Goal: Obtain resource: Download file/media

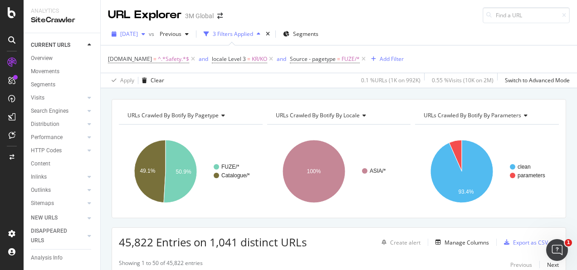
click at [133, 34] on span "[DATE]" at bounding box center [129, 34] width 18 height 8
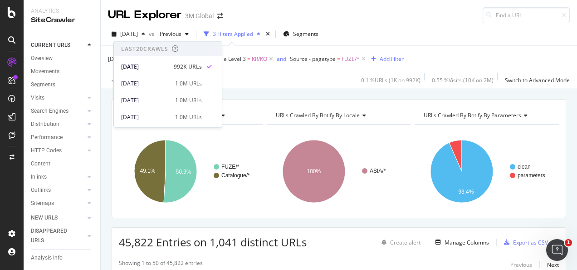
click at [246, 11] on div "URL Explorer 3M Global" at bounding box center [339, 11] width 477 height 23
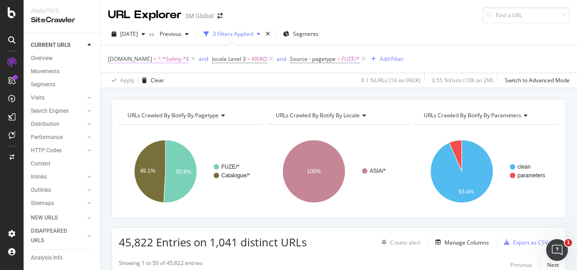
click at [167, 61] on span "^.*Safety.*$" at bounding box center [173, 59] width 31 height 13
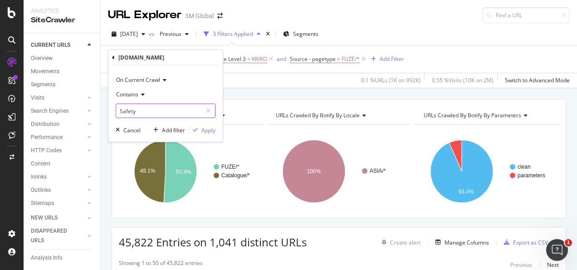
click at [162, 108] on input "Safety" at bounding box center [159, 110] width 86 height 15
type input "Transport"
click at [207, 128] on div "Apply" at bounding box center [209, 130] width 14 height 8
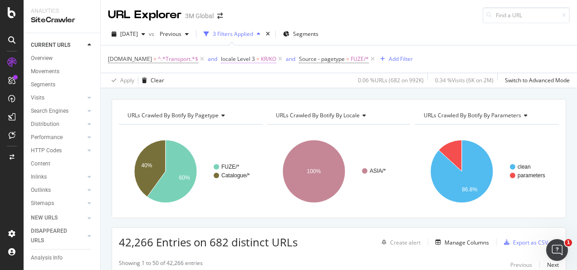
click at [264, 59] on span "KR/KO" at bounding box center [268, 59] width 15 height 13
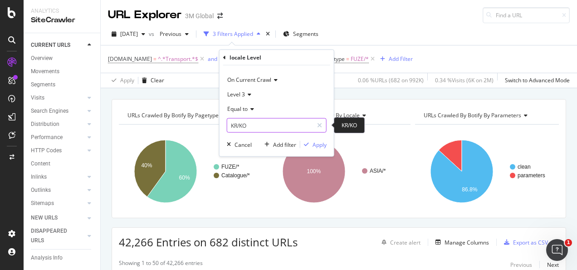
click at [261, 126] on input "KR/KO" at bounding box center [270, 125] width 86 height 15
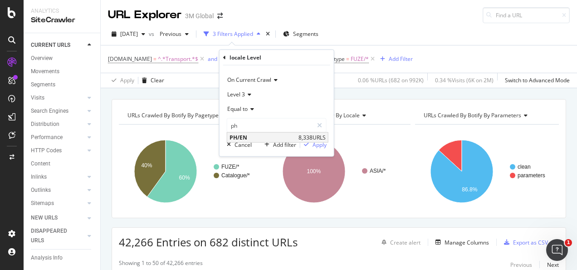
click at [248, 137] on span "PH/EN" at bounding box center [263, 137] width 67 height 8
type input "PH/EN"
click at [326, 143] on div "Apply" at bounding box center [320, 144] width 14 height 8
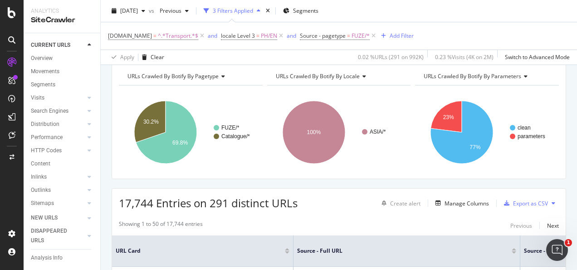
scroll to position [136, 0]
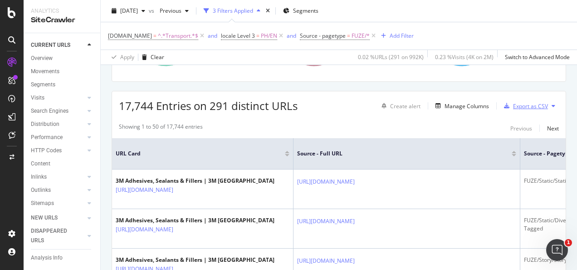
click at [518, 105] on div "Export as CSV" at bounding box center [530, 106] width 35 height 8
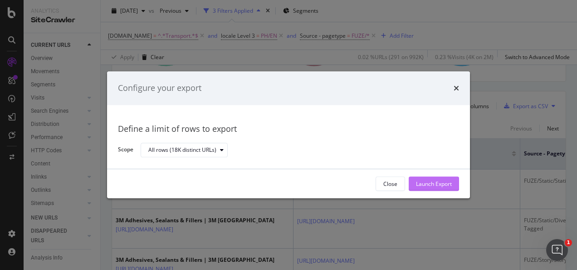
click at [441, 182] on div "Launch Export" at bounding box center [434, 184] width 36 height 8
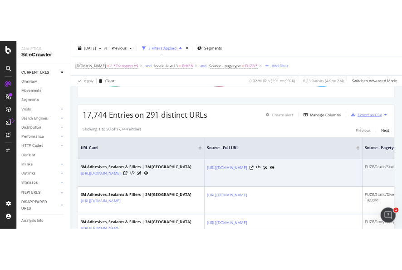
scroll to position [182, 0]
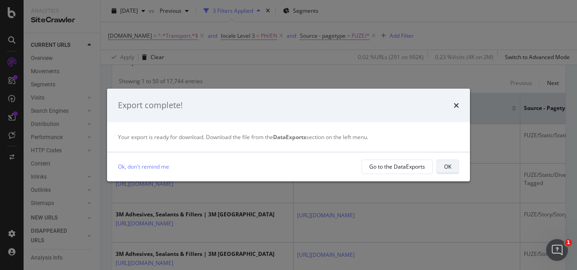
click at [447, 163] on div "OK" at bounding box center [447, 166] width 7 height 8
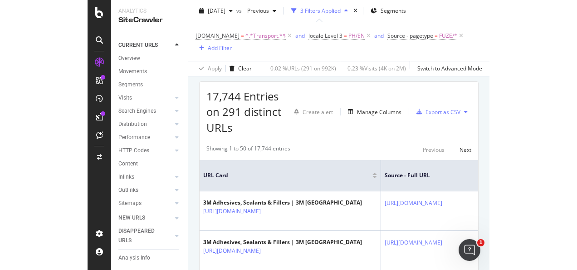
scroll to position [102, 0]
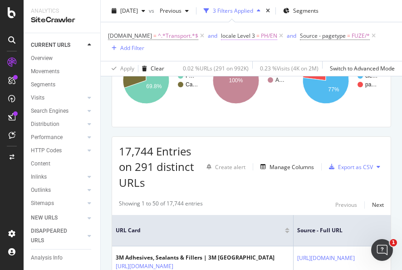
click at [246, 32] on span "locale Level 3" at bounding box center [238, 36] width 34 height 8
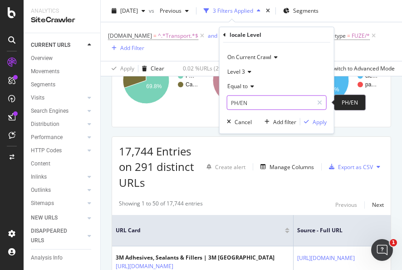
click at [254, 100] on input "PH/EN" at bounding box center [270, 102] width 86 height 15
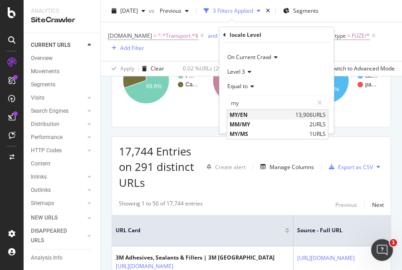
click at [246, 112] on span "MY/EN" at bounding box center [262, 115] width 64 height 8
type input "MY/EN"
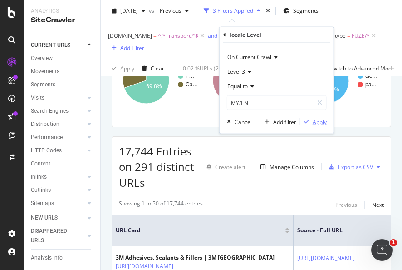
drag, startPoint x: 320, startPoint y: 122, endPoint x: 18, endPoint y: 5, distance: 324.3
click at [321, 122] on div "Apply" at bounding box center [320, 122] width 14 height 8
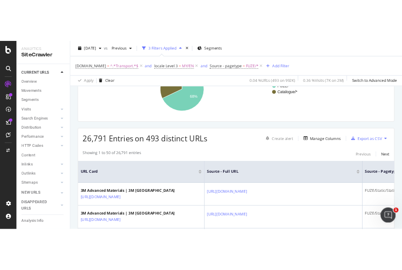
scroll to position [91, 0]
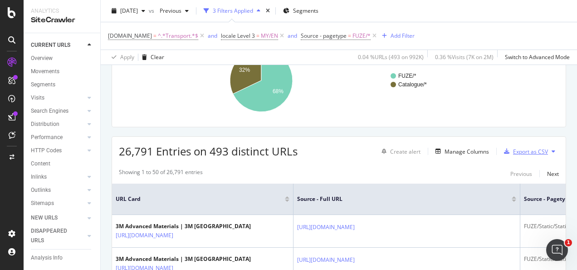
click at [524, 148] on div "Export as CSV" at bounding box center [530, 152] width 35 height 8
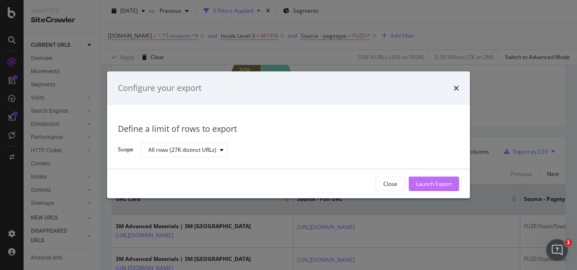
click at [431, 184] on div "Launch Export" at bounding box center [434, 184] width 36 height 8
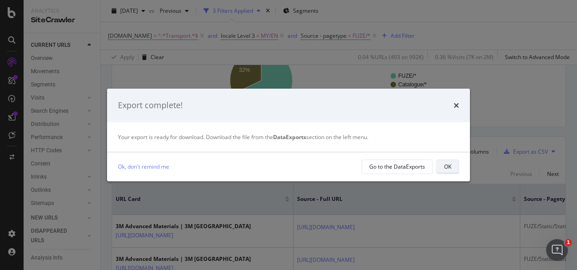
click at [452, 164] on button "OK" at bounding box center [448, 166] width 23 height 15
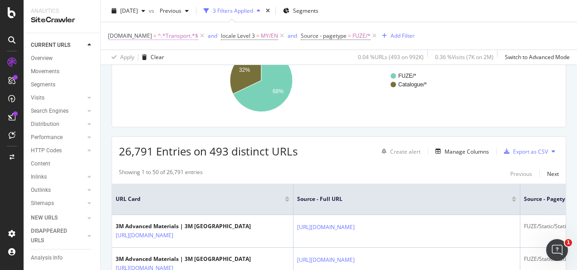
click at [164, 33] on span "^.*Transport.*$" at bounding box center [178, 36] width 40 height 13
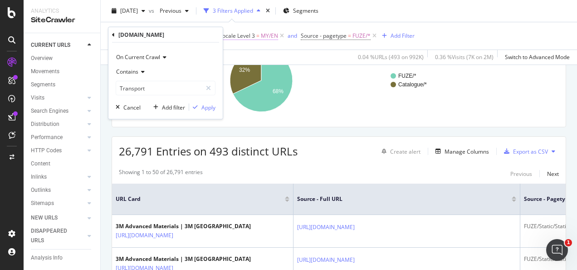
click at [265, 38] on span "MY/EN" at bounding box center [269, 36] width 17 height 13
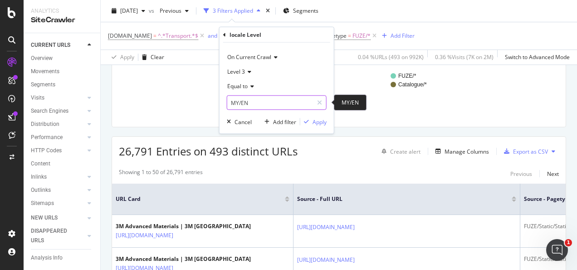
click at [258, 107] on input "MY/EN" at bounding box center [270, 102] width 86 height 15
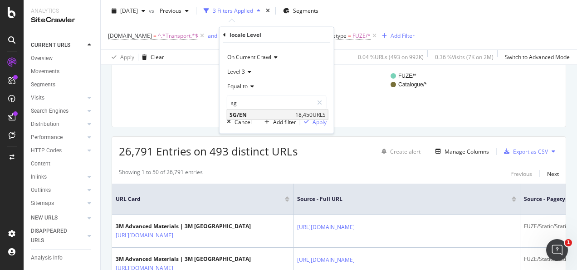
click at [249, 113] on span "SG/EN" at bounding box center [262, 115] width 64 height 8
type input "SG/EN"
click at [317, 119] on div "Apply" at bounding box center [320, 122] width 14 height 8
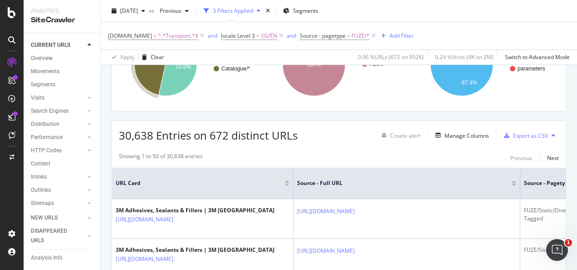
scroll to position [45, 0]
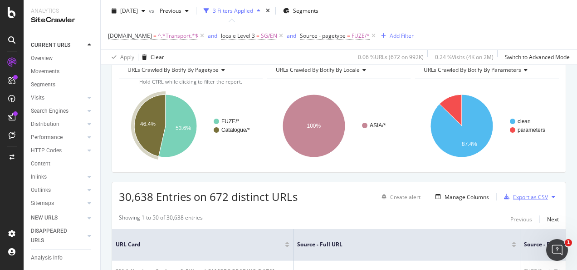
click at [526, 196] on div "Export as CSV" at bounding box center [530, 197] width 35 height 8
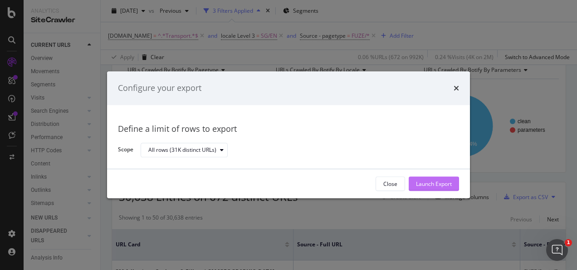
click at [443, 188] on div "Launch Export" at bounding box center [434, 184] width 36 height 14
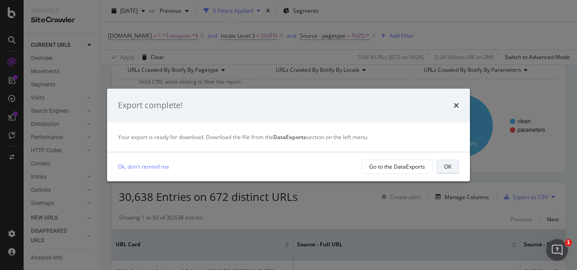
click at [440, 165] on button "OK" at bounding box center [448, 166] width 23 height 15
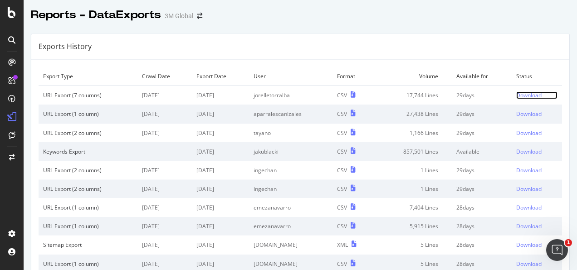
click at [525, 97] on div "Download" at bounding box center [529, 95] width 25 height 8
click at [517, 97] on div "Download" at bounding box center [529, 95] width 25 height 8
click at [517, 94] on div "Download" at bounding box center [529, 95] width 25 height 8
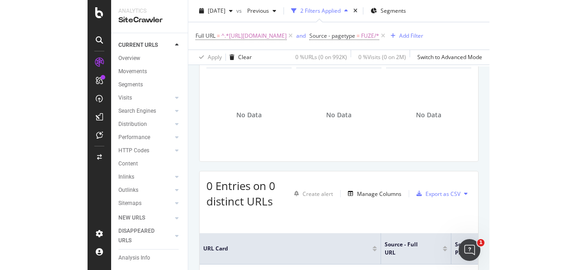
scroll to position [45, 0]
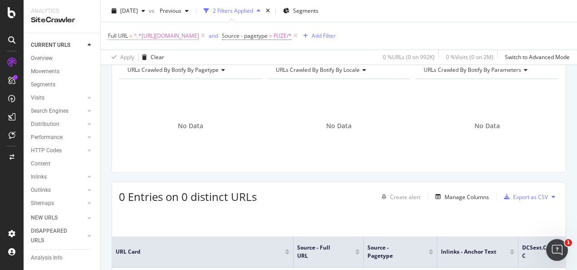
click at [199, 36] on span "^.*[URL][DOMAIN_NAME]" at bounding box center [166, 36] width 65 height 13
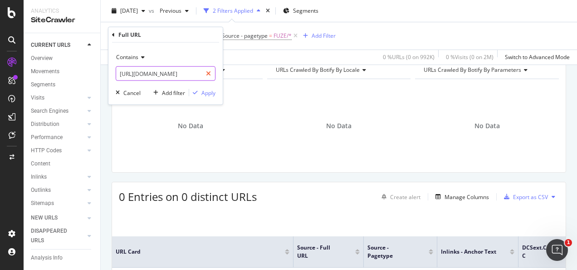
click at [210, 77] on div at bounding box center [208, 73] width 13 height 15
click at [188, 74] on input "text" at bounding box center [165, 73] width 99 height 15
paste input "[URL][DOMAIN_NAME]"
type input "[URL][DOMAIN_NAME]"
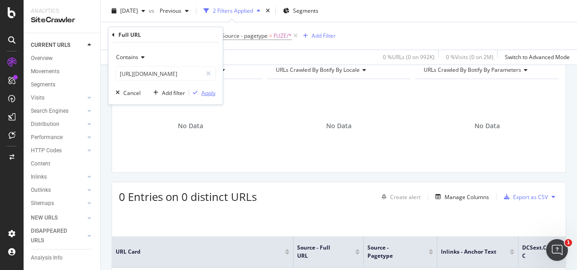
scroll to position [0, 0]
click at [208, 94] on div "Apply" at bounding box center [209, 93] width 14 height 8
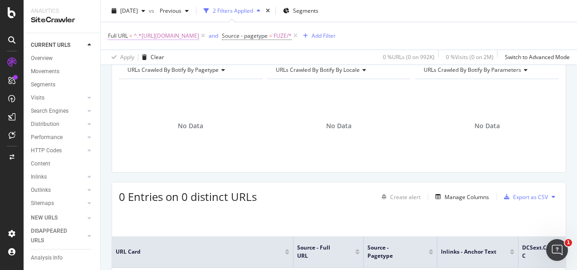
click at [199, 33] on span "^.*[URL][DOMAIN_NAME]" at bounding box center [166, 36] width 65 height 13
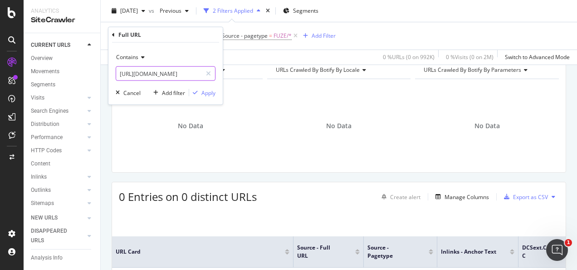
click at [209, 73] on icon at bounding box center [208, 73] width 5 height 6
click at [194, 72] on input "text" at bounding box center [165, 73] width 99 height 15
paste input "[URL][DOMAIN_NAME]"
type input "[URL][DOMAIN_NAME]"
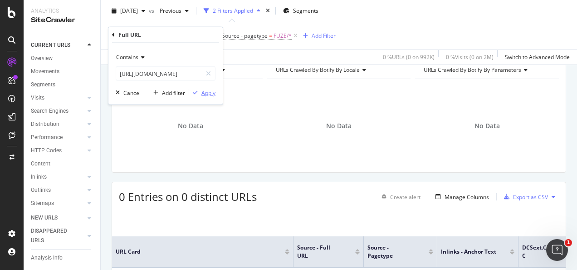
click at [206, 91] on div "Apply" at bounding box center [209, 93] width 14 height 8
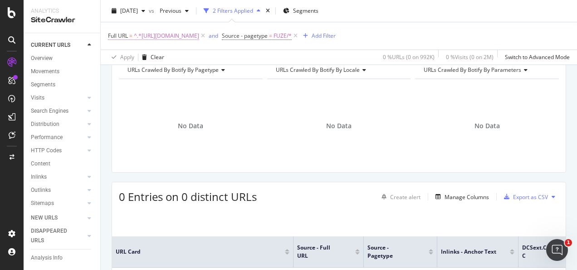
click at [199, 33] on span "^.*[URL][DOMAIN_NAME]" at bounding box center [166, 36] width 65 height 13
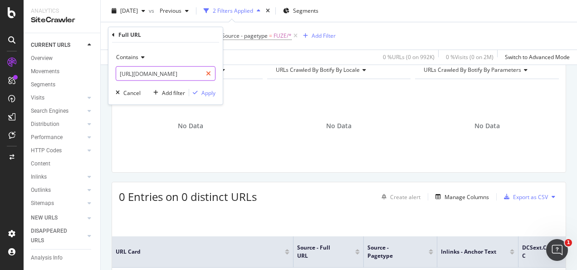
click at [210, 71] on icon at bounding box center [208, 73] width 5 height 6
click at [187, 71] on input "text" at bounding box center [165, 73] width 99 height 15
paste input "[URL][DOMAIN_NAME]"
type input "[URL][DOMAIN_NAME]"
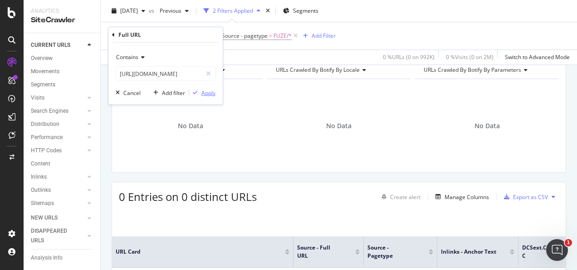
scroll to position [0, 0]
click at [204, 89] on div "Apply" at bounding box center [209, 93] width 14 height 8
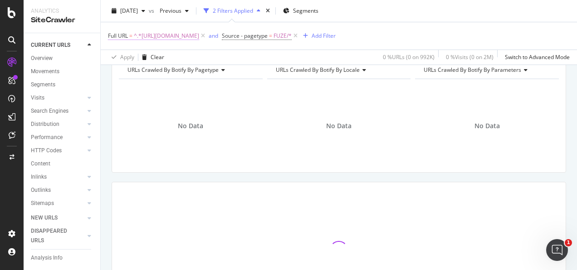
click at [199, 37] on span "^.*[URL][DOMAIN_NAME]" at bounding box center [166, 36] width 65 height 13
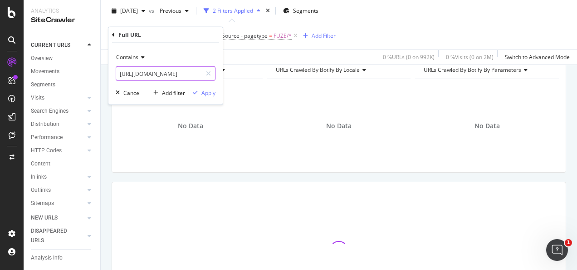
click at [207, 75] on icon at bounding box center [208, 73] width 5 height 6
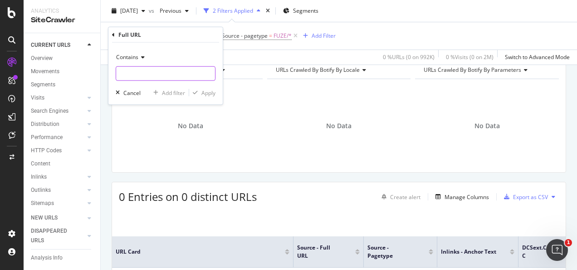
click at [197, 75] on input "text" at bounding box center [165, 73] width 99 height 15
paste input "[URL][DOMAIN_NAME]"
type input "[URL][DOMAIN_NAME]"
click at [207, 94] on div "Apply" at bounding box center [209, 93] width 14 height 8
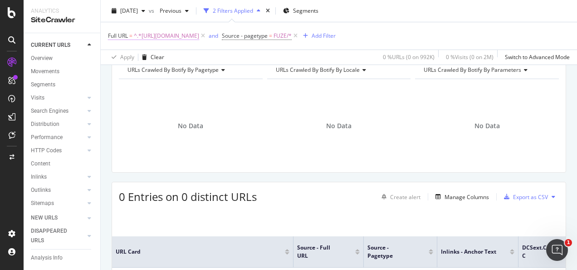
click at [199, 36] on span "^.*[URL][DOMAIN_NAME]" at bounding box center [166, 36] width 65 height 13
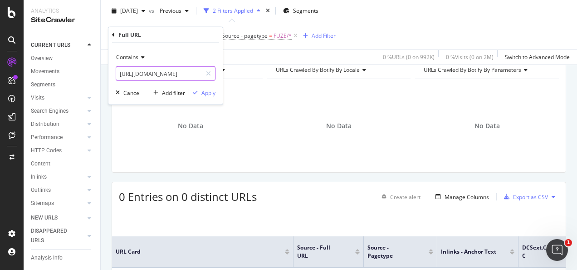
click at [209, 72] on icon at bounding box center [208, 73] width 5 height 6
click at [200, 72] on input "text" at bounding box center [165, 73] width 99 height 15
paste input "[URL][DOMAIN_NAME]"
type input "[URL][DOMAIN_NAME]"
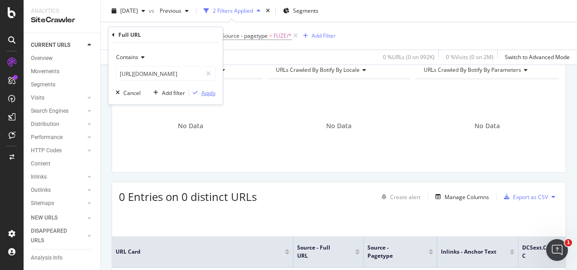
click at [206, 93] on div "Apply" at bounding box center [209, 93] width 14 height 8
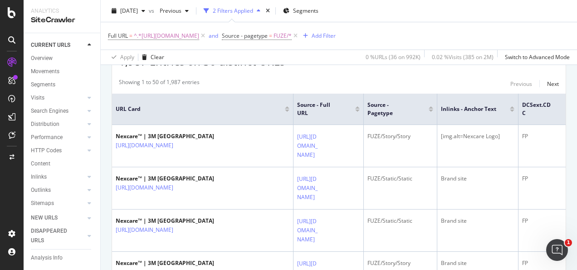
scroll to position [91, 0]
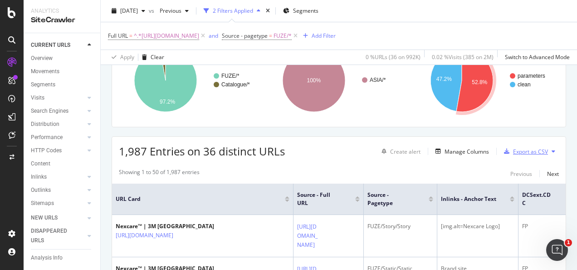
click at [402, 151] on div "Export as CSV" at bounding box center [530, 152] width 35 height 8
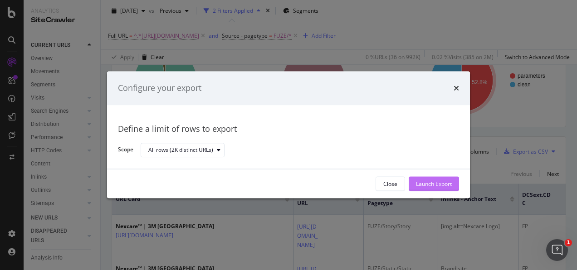
click at [402, 182] on button "Launch Export" at bounding box center [434, 184] width 50 height 15
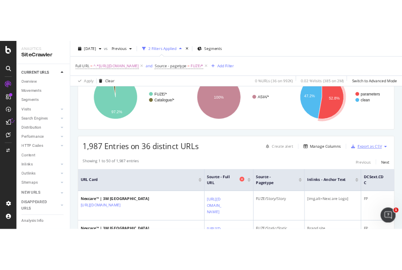
scroll to position [182, 0]
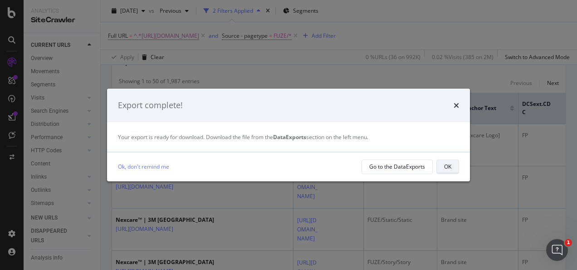
click at [402, 164] on button "OK" at bounding box center [448, 166] width 23 height 15
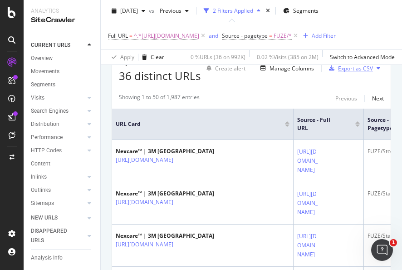
scroll to position [194, 0]
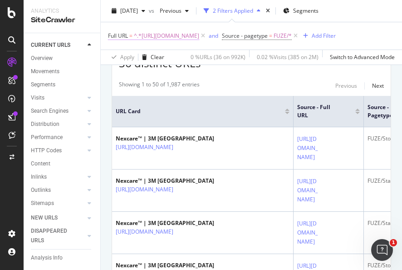
click at [199, 38] on span "^.*[URL][DOMAIN_NAME]" at bounding box center [166, 36] width 65 height 13
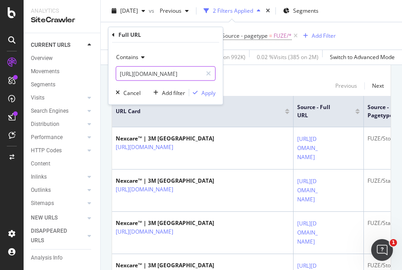
click at [167, 74] on input "[URL][DOMAIN_NAME]" at bounding box center [159, 73] width 86 height 15
paste input "[DOMAIN_NAME][URL]"
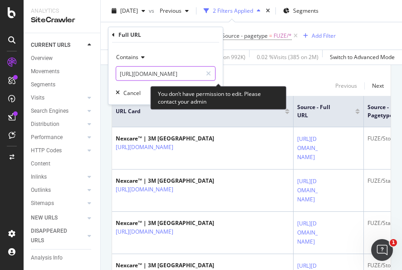
scroll to position [0, 60]
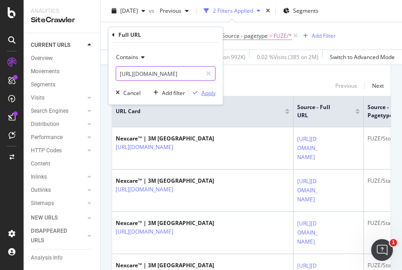
type input "[URL][DOMAIN_NAME]"
drag, startPoint x: 206, startPoint y: 93, endPoint x: 397, endPoint y: 40, distance: 197.7
click at [207, 93] on div "Apply" at bounding box center [209, 93] width 14 height 8
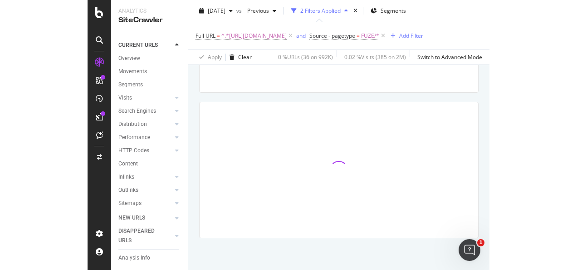
scroll to position [124, 0]
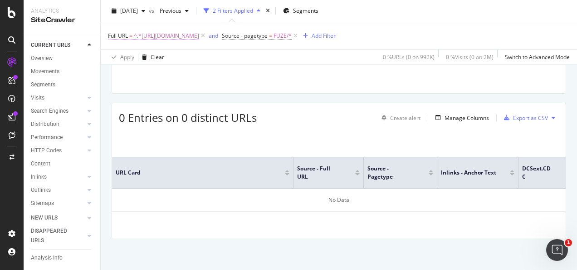
click at [199, 36] on span "^.*[URL][DOMAIN_NAME]" at bounding box center [166, 36] width 65 height 13
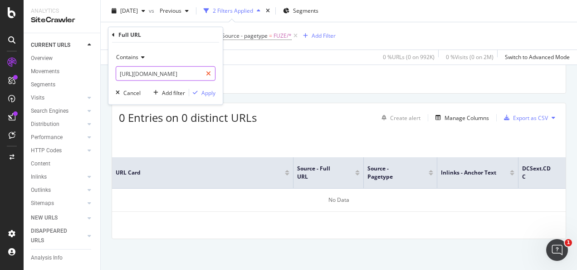
click at [205, 70] on div at bounding box center [208, 73] width 13 height 15
click at [197, 73] on input "text" at bounding box center [165, 73] width 99 height 15
paste input "[URL][DOMAIN_NAME]"
type input "[URL][DOMAIN_NAME]"
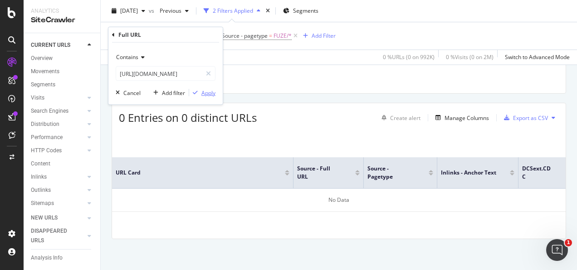
click at [204, 94] on div "Apply" at bounding box center [209, 93] width 14 height 8
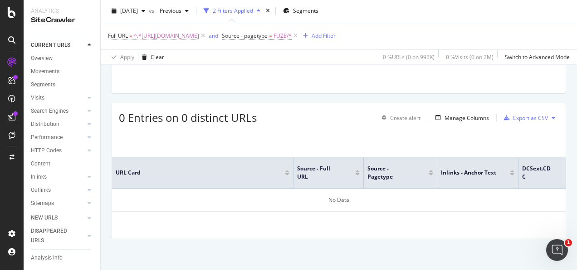
click at [180, 33] on span "^.*[URL][DOMAIN_NAME]" at bounding box center [166, 36] width 65 height 13
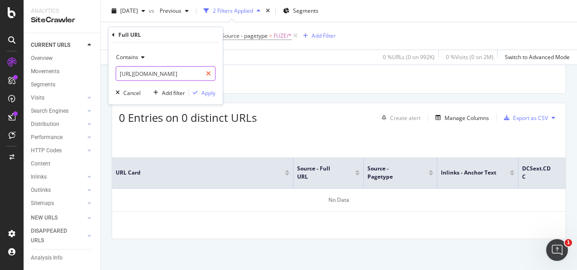
click at [205, 74] on div at bounding box center [208, 73] width 13 height 15
click at [197, 71] on input "text" at bounding box center [159, 73] width 86 height 15
paste input "[URL][DOMAIN_NAME]"
type input "[URL][DOMAIN_NAME]"
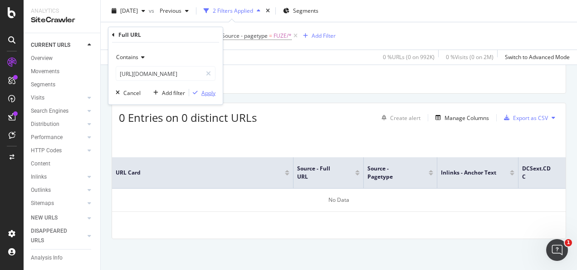
drag, startPoint x: 198, startPoint y: 94, endPoint x: 315, endPoint y: 268, distance: 209.7
click at [199, 94] on div "button" at bounding box center [195, 92] width 12 height 5
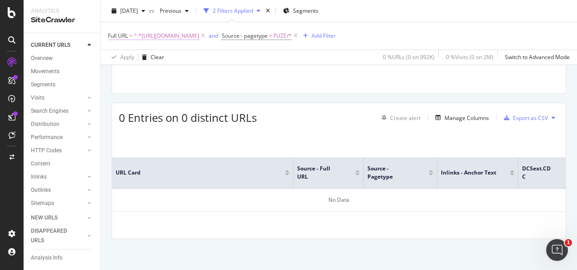
click at [185, 33] on span "^.*[URL][DOMAIN_NAME]" at bounding box center [166, 36] width 65 height 13
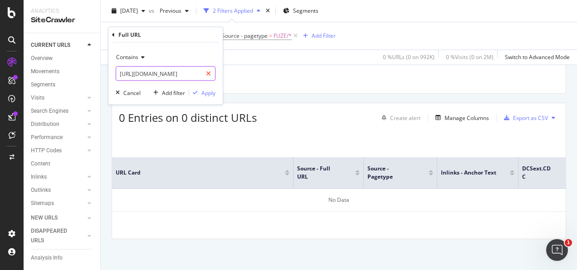
click at [205, 70] on div at bounding box center [208, 73] width 13 height 15
click at [192, 71] on input "text" at bounding box center [165, 73] width 99 height 15
paste input "[URL][DOMAIN_NAME]"
type input "[URL][DOMAIN_NAME]"
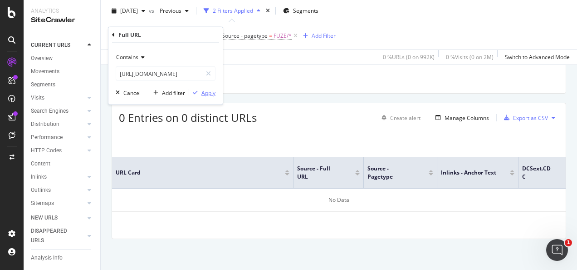
click at [202, 92] on div "Apply" at bounding box center [209, 93] width 14 height 8
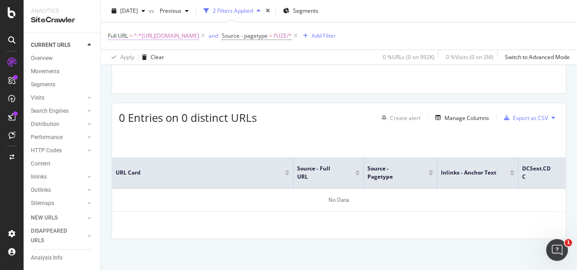
click at [199, 37] on span "^.*[URL][DOMAIN_NAME]" at bounding box center [166, 36] width 65 height 13
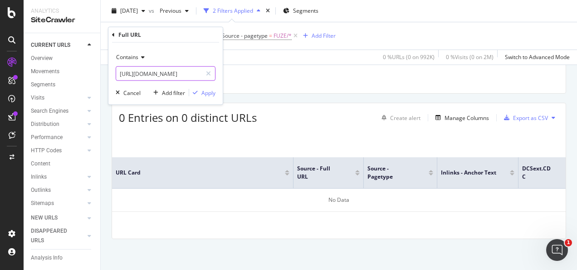
click at [200, 70] on input "[URL][DOMAIN_NAME]" at bounding box center [159, 73] width 86 height 15
click at [212, 70] on div at bounding box center [208, 73] width 13 height 15
click at [199, 73] on input "text" at bounding box center [165, 73] width 99 height 15
paste input "[URL][DOMAIN_NAME]"
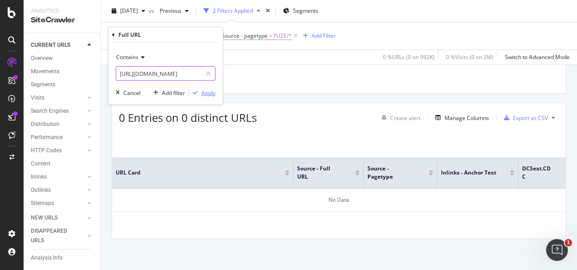
type input "[URL][DOMAIN_NAME]"
click at [206, 94] on div "Apply" at bounding box center [209, 93] width 14 height 8
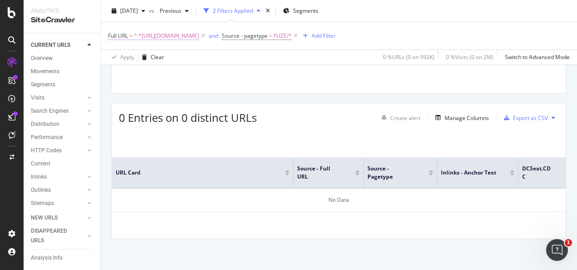
click at [199, 37] on span "^.*[URL][DOMAIN_NAME]" at bounding box center [166, 36] width 65 height 13
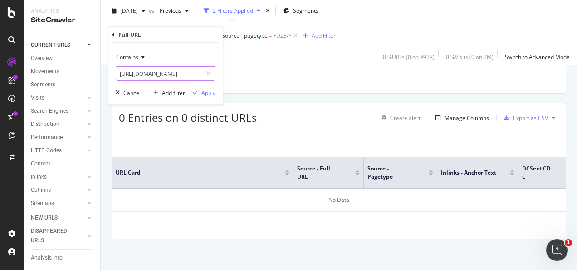
drag, startPoint x: 211, startPoint y: 69, endPoint x: 198, endPoint y: 71, distance: 12.3
click at [211, 70] on icon at bounding box center [208, 73] width 5 height 6
click at [198, 71] on input "text" at bounding box center [165, 73] width 99 height 15
paste input "[URL][DOMAIN_NAME]"
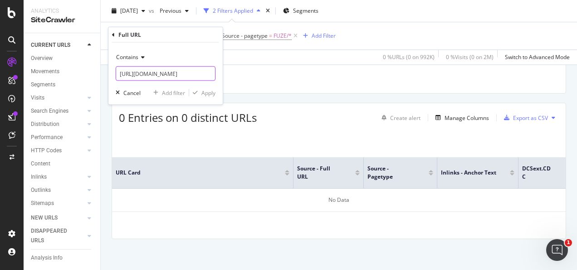
type input "[URL][DOMAIN_NAME]"
click at [208, 93] on div "Apply" at bounding box center [209, 93] width 14 height 8
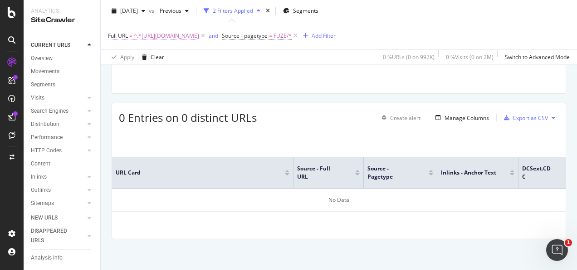
click at [199, 37] on span "^.*[URL][DOMAIN_NAME]" at bounding box center [166, 36] width 65 height 13
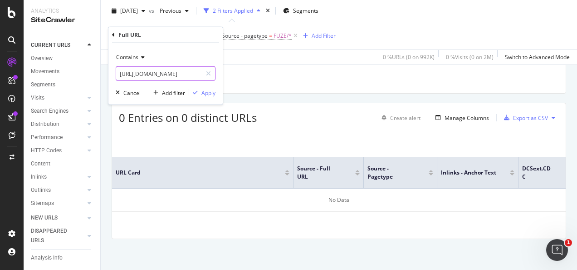
click at [211, 77] on div at bounding box center [208, 73] width 13 height 15
click at [197, 73] on input "text" at bounding box center [165, 73] width 99 height 15
paste input "[URL][DOMAIN_NAME]"
type input "[URL][DOMAIN_NAME]"
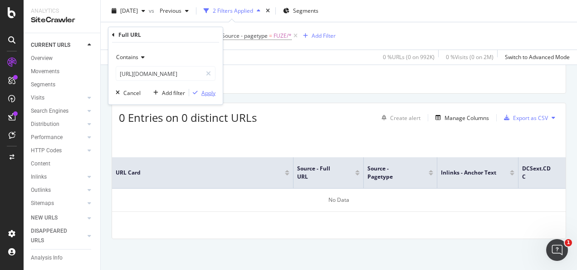
scroll to position [0, 0]
click at [208, 94] on div "Apply" at bounding box center [209, 93] width 14 height 8
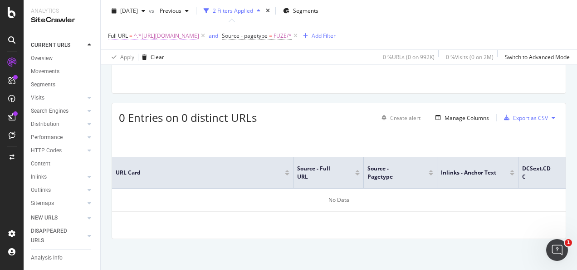
click at [199, 32] on span "^.*[URL][DOMAIN_NAME]" at bounding box center [166, 36] width 65 height 13
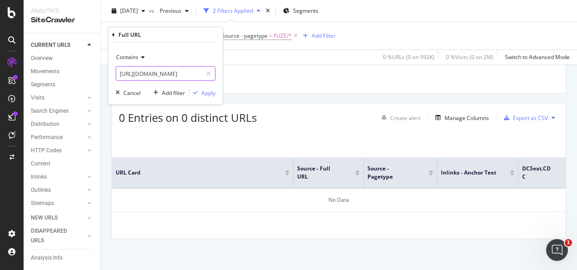
drag, startPoint x: 209, startPoint y: 73, endPoint x: 188, endPoint y: 73, distance: 20.9
click at [207, 73] on icon at bounding box center [208, 73] width 5 height 6
click at [186, 73] on input "text" at bounding box center [165, 73] width 99 height 15
paste input "[URL][DOMAIN_NAME]"
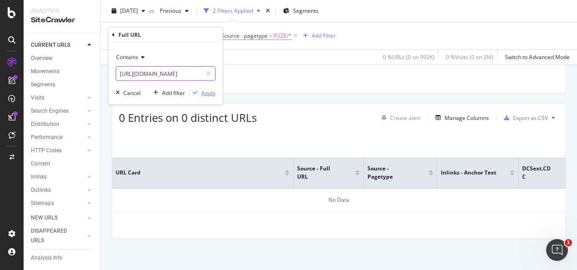
type input "[URL][DOMAIN_NAME]"
click at [208, 89] on div "Apply" at bounding box center [209, 93] width 14 height 8
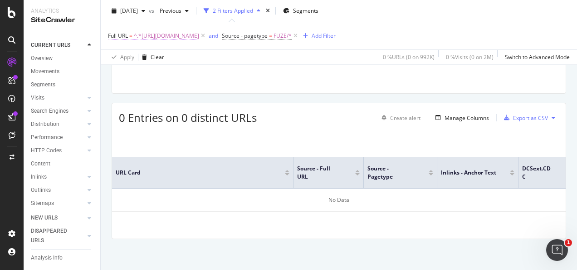
click at [172, 38] on span "^.*[URL][DOMAIN_NAME]" at bounding box center [166, 36] width 65 height 13
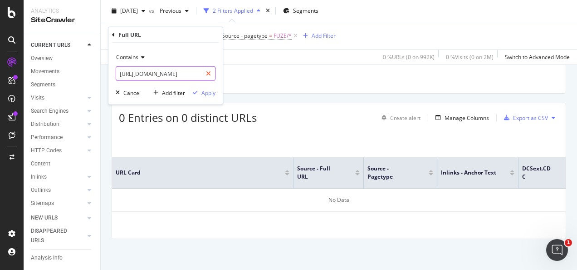
click at [209, 72] on icon at bounding box center [208, 73] width 5 height 6
click at [194, 72] on input "text" at bounding box center [165, 73] width 99 height 15
paste input "[URL][DOMAIN_NAME]"
type input "[URL][DOMAIN_NAME]"
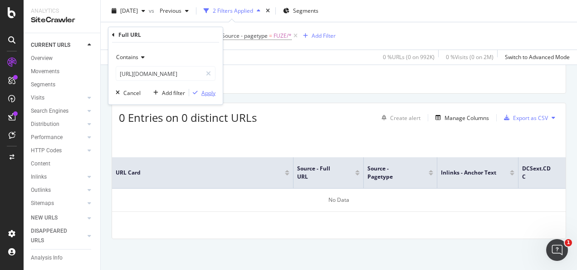
scroll to position [0, 0]
click at [208, 89] on div "Apply" at bounding box center [209, 93] width 14 height 8
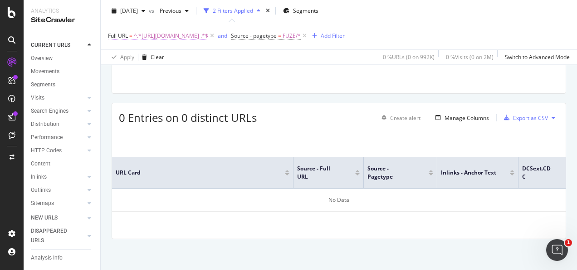
click at [208, 33] on span "^.*[URL][DOMAIN_NAME] .*$" at bounding box center [171, 36] width 74 height 13
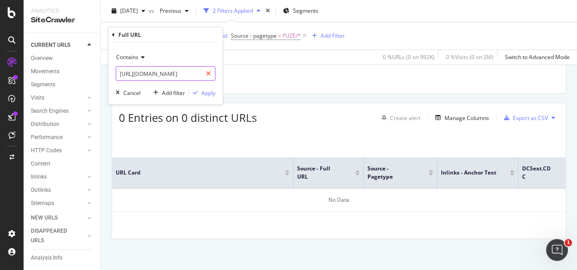
click at [208, 76] on icon at bounding box center [208, 73] width 5 height 6
click at [192, 73] on input "text" at bounding box center [165, 73] width 99 height 15
paste input "[URL][DOMAIN_NAME]"
type input "[URL][DOMAIN_NAME]"
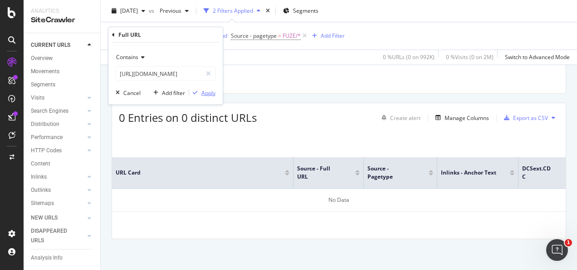
click at [205, 89] on div "Apply" at bounding box center [209, 93] width 14 height 8
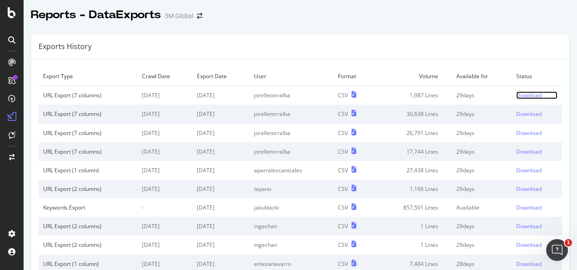
click at [517, 96] on div "Download" at bounding box center [529, 95] width 25 height 8
